Goal: Task Accomplishment & Management: Use online tool/utility

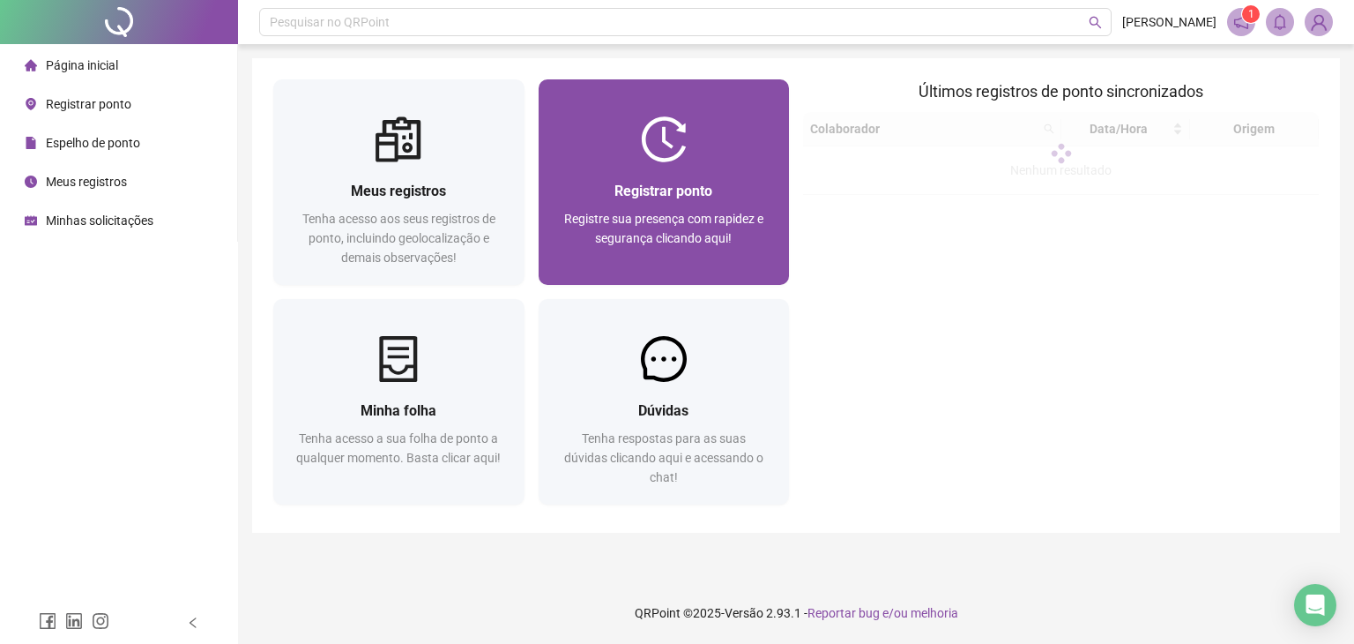
click at [657, 260] on div "Registre sua presença com rapidez e segurança clicando aqui!" at bounding box center [664, 238] width 209 height 58
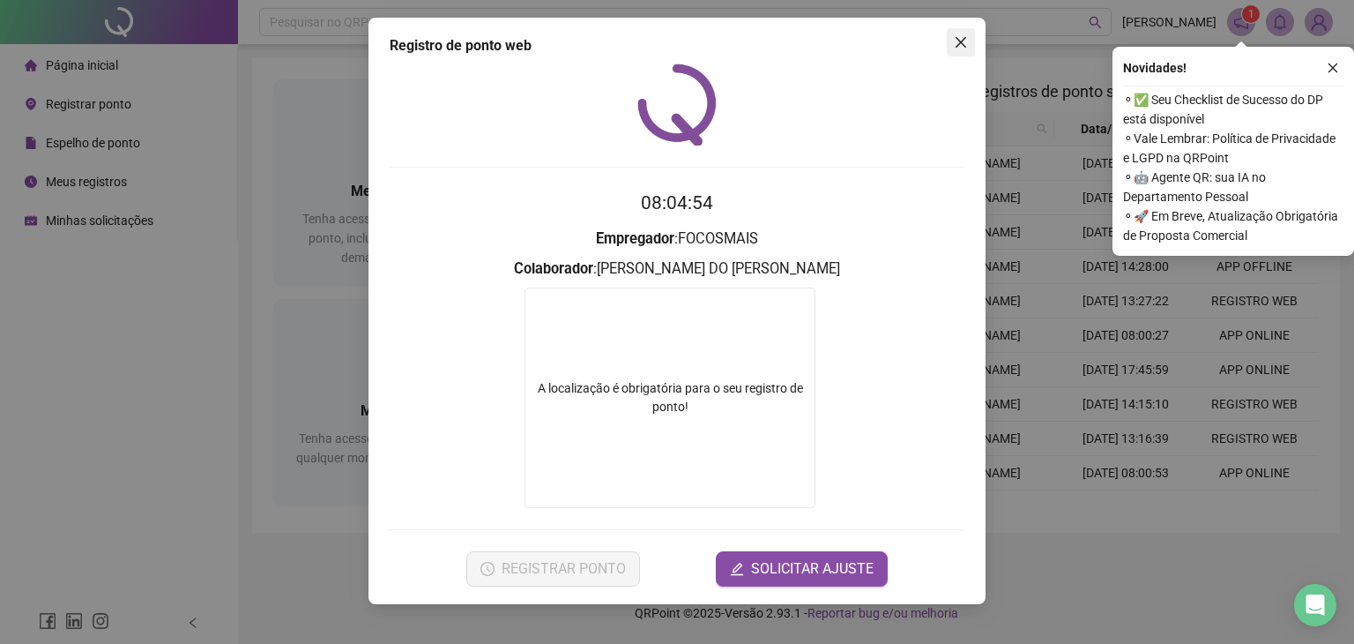
click at [958, 48] on icon "close" at bounding box center [961, 42] width 14 height 14
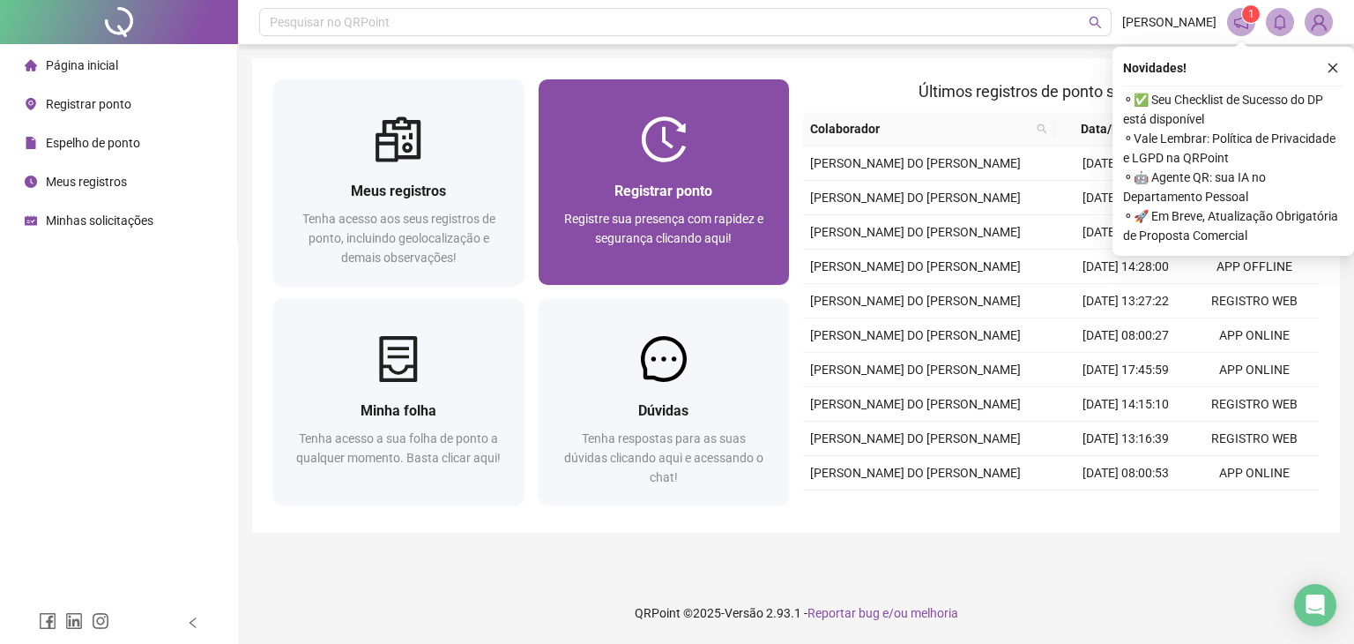
click at [653, 222] on span "Registre sua presença com rapidez e segurança clicando aqui!" at bounding box center [663, 229] width 199 height 34
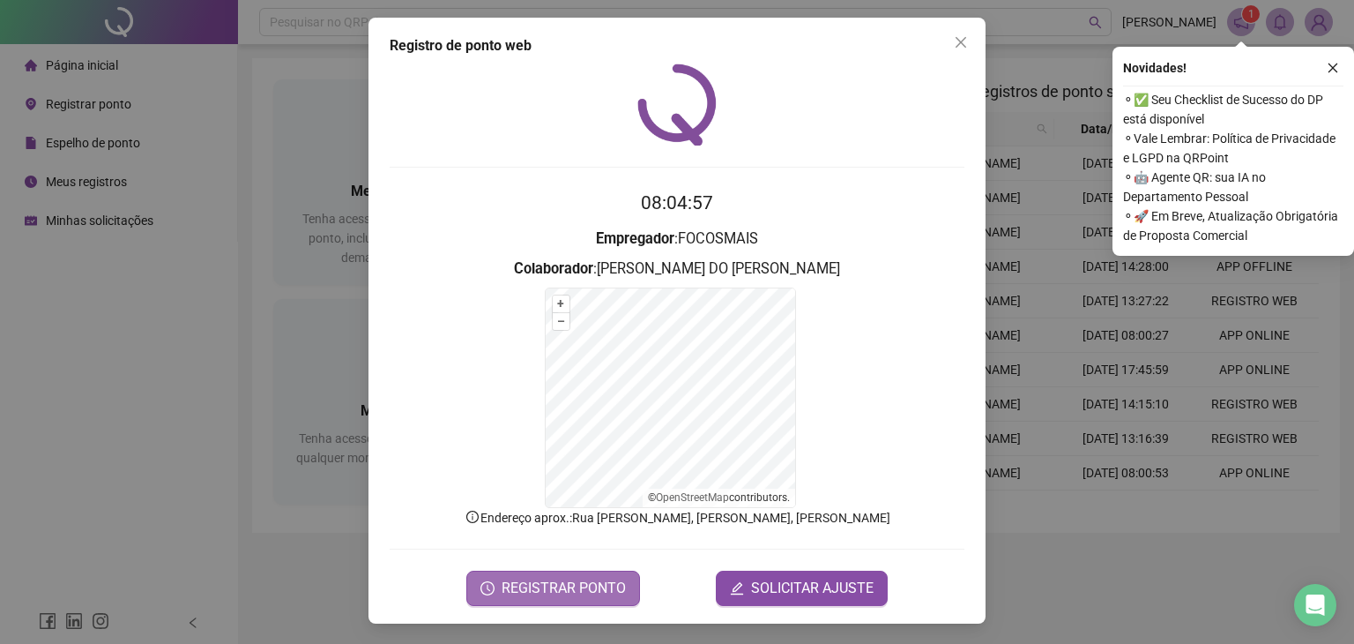
click at [549, 588] on span "REGISTRAR PONTO" at bounding box center [564, 588] width 124 height 21
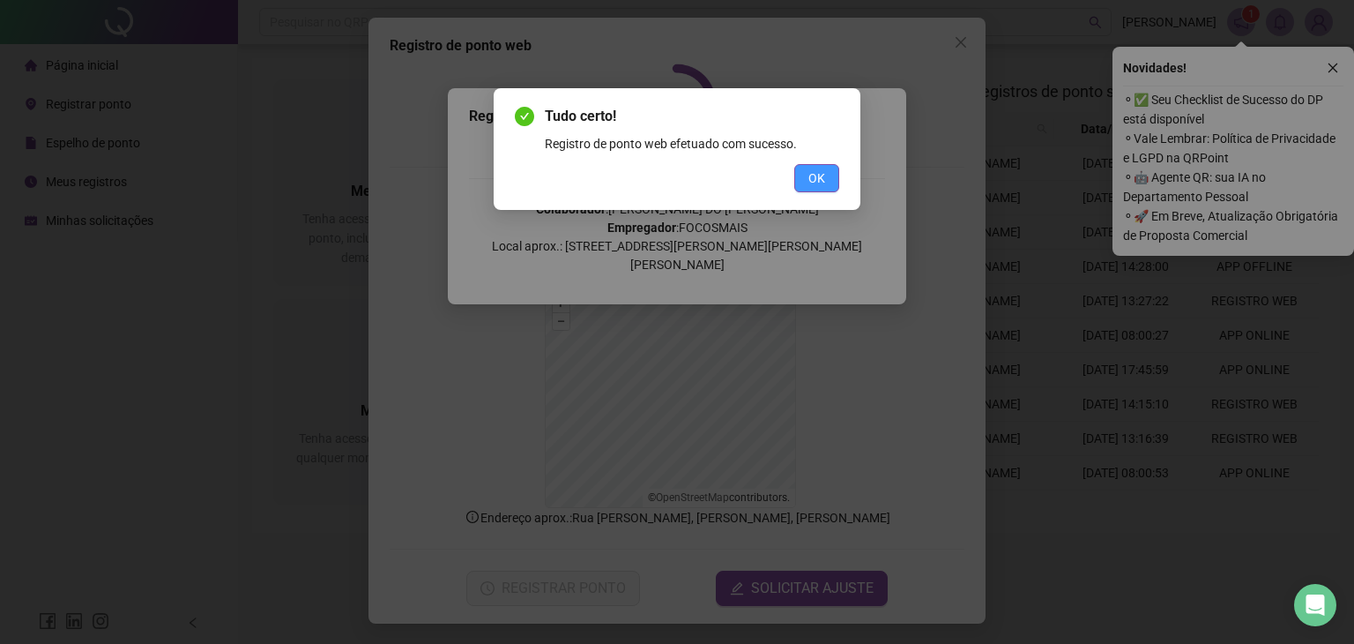
click at [820, 181] on span "OK" at bounding box center [817, 177] width 17 height 19
